Goal: Transaction & Acquisition: Purchase product/service

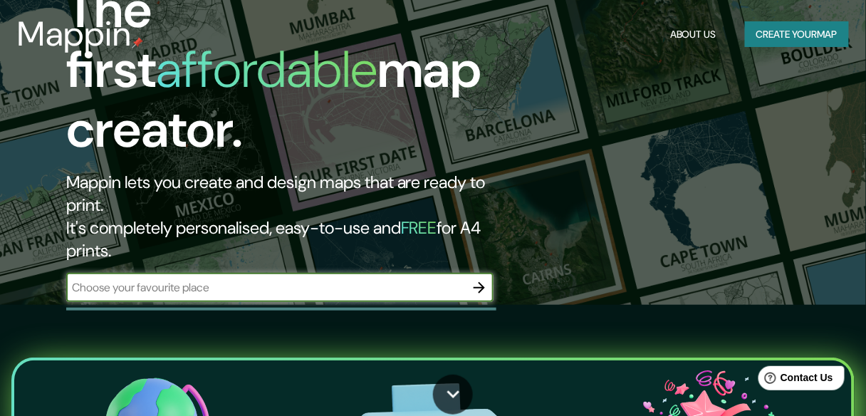
scroll to position [114, 0]
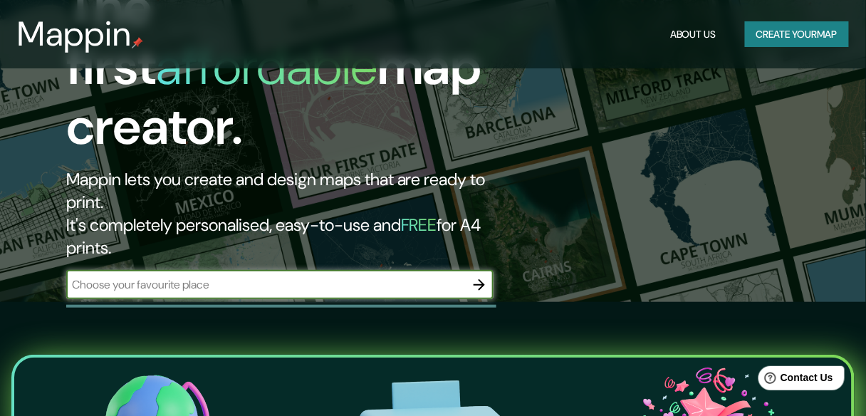
click at [322, 276] on input "text" at bounding box center [265, 284] width 399 height 16
type input "Merida yucatan"
click at [476, 276] on icon "button" at bounding box center [479, 284] width 17 height 17
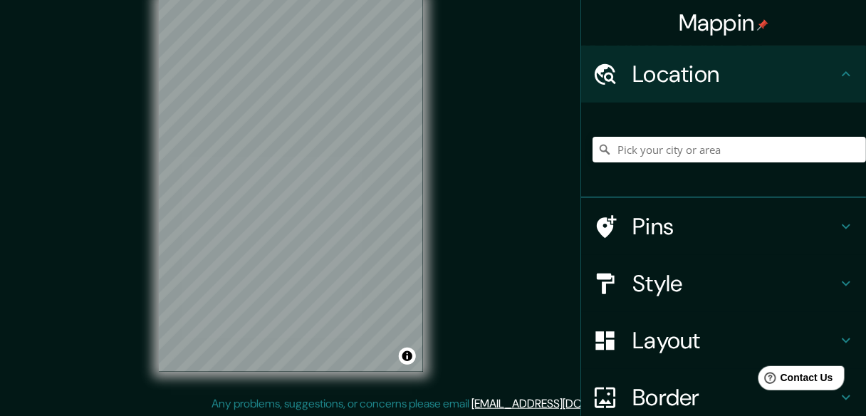
scroll to position [26, 0]
click at [837, 286] on icon at bounding box center [845, 283] width 17 height 17
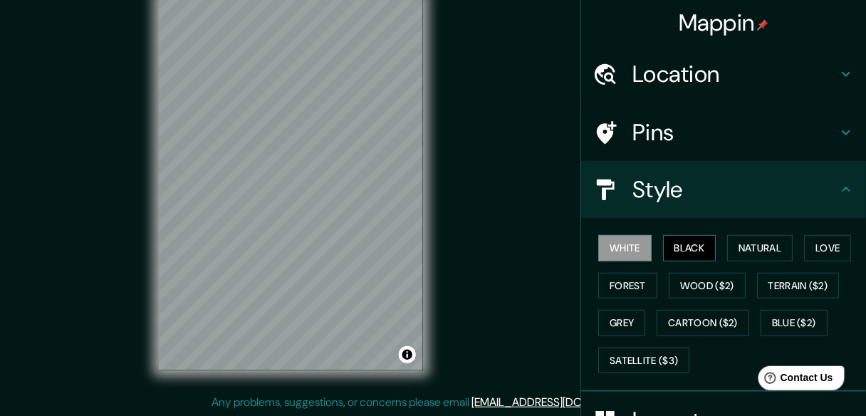
click at [683, 246] on button "Black" at bounding box center [689, 248] width 53 height 26
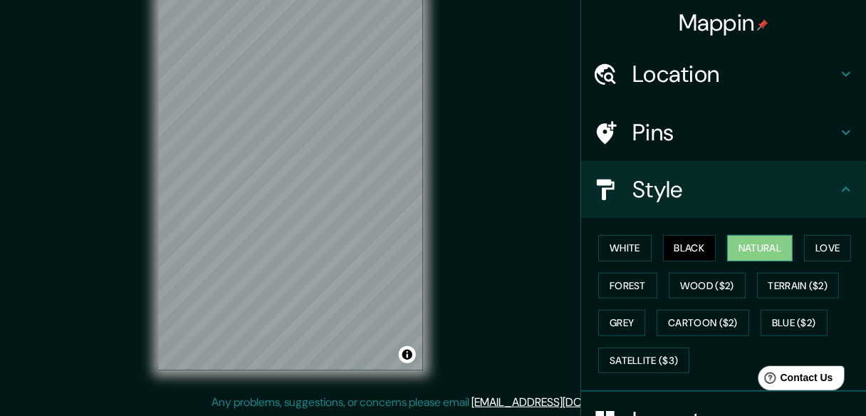
click at [745, 251] on button "Natural" at bounding box center [759, 248] width 65 height 26
click at [622, 291] on button "Forest" at bounding box center [627, 286] width 59 height 26
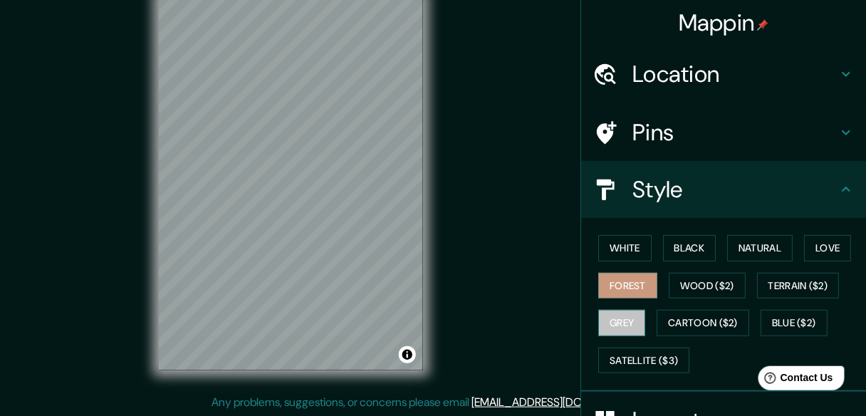
click at [619, 327] on button "Grey" at bounding box center [621, 323] width 47 height 26
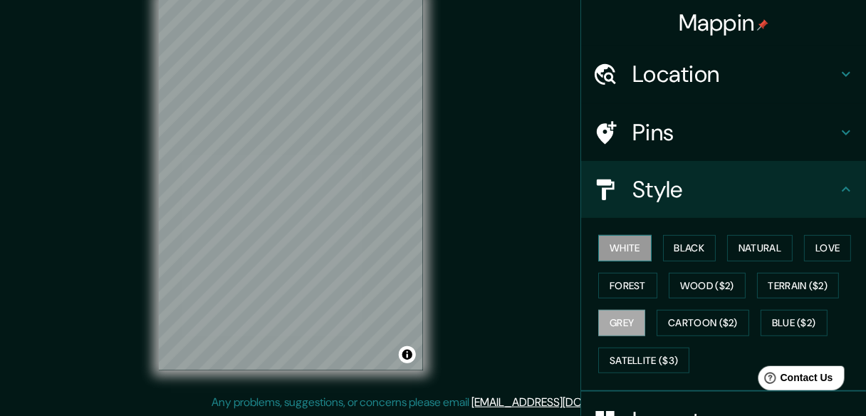
click at [627, 249] on button "White" at bounding box center [624, 248] width 53 height 26
click at [674, 251] on button "Black" at bounding box center [689, 248] width 53 height 26
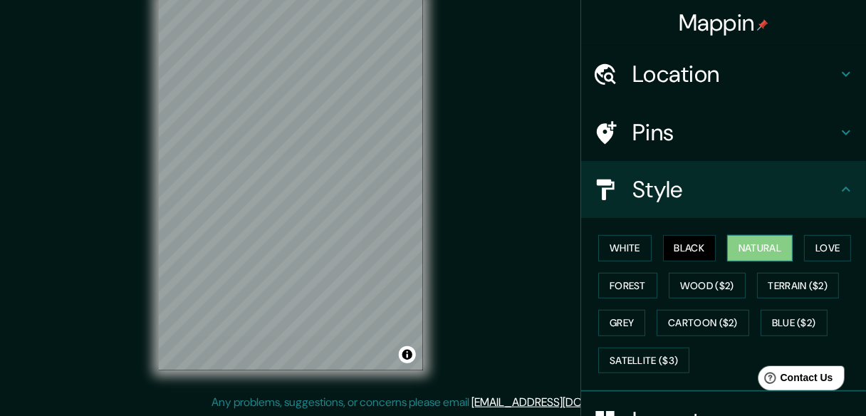
click at [737, 252] on button "Natural" at bounding box center [759, 248] width 65 height 26
click at [812, 248] on button "Love" at bounding box center [827, 248] width 47 height 26
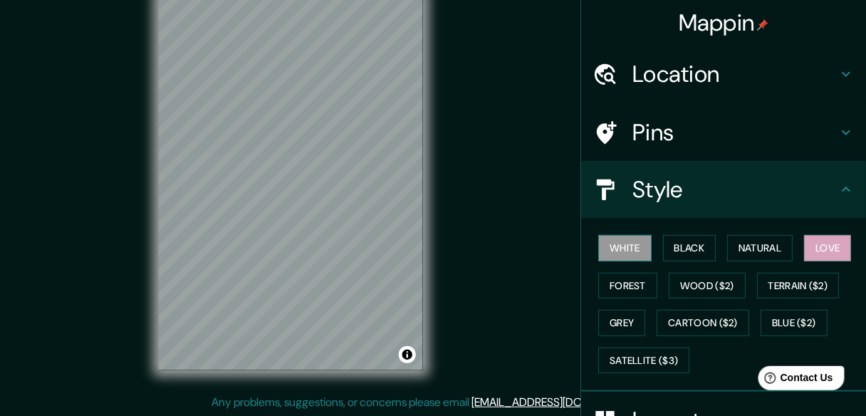
click at [628, 248] on button "White" at bounding box center [624, 248] width 53 height 26
